Goal: Find specific page/section: Find specific page/section

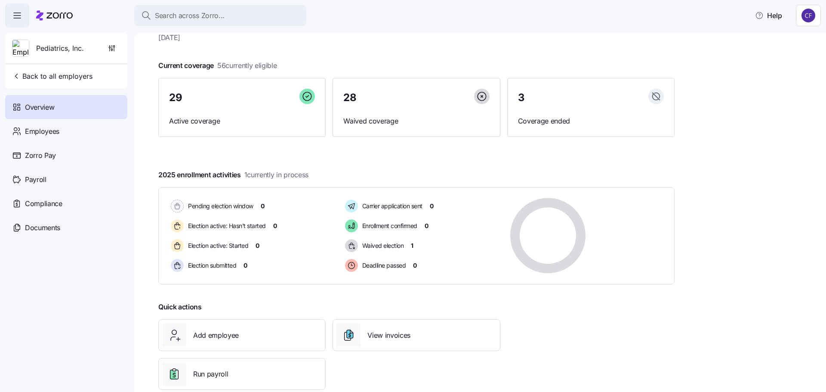
scroll to position [48, 0]
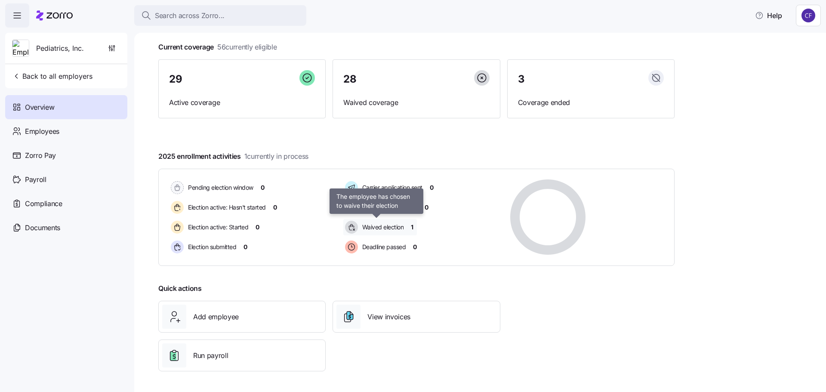
click at [385, 227] on span "Waived election" at bounding box center [382, 227] width 44 height 9
